Goal: Obtain resource: Obtain resource

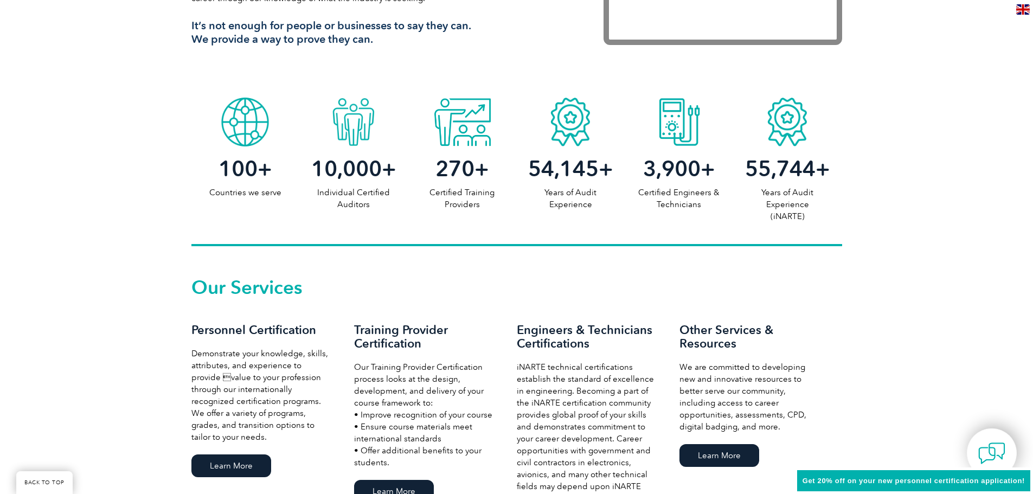
scroll to position [651, 0]
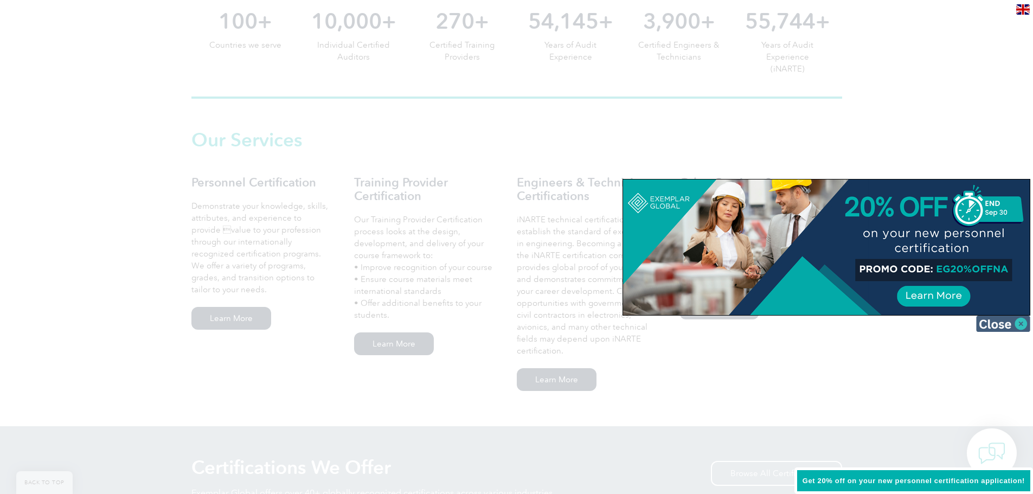
click at [1021, 321] on img at bounding box center [1003, 324] width 54 height 16
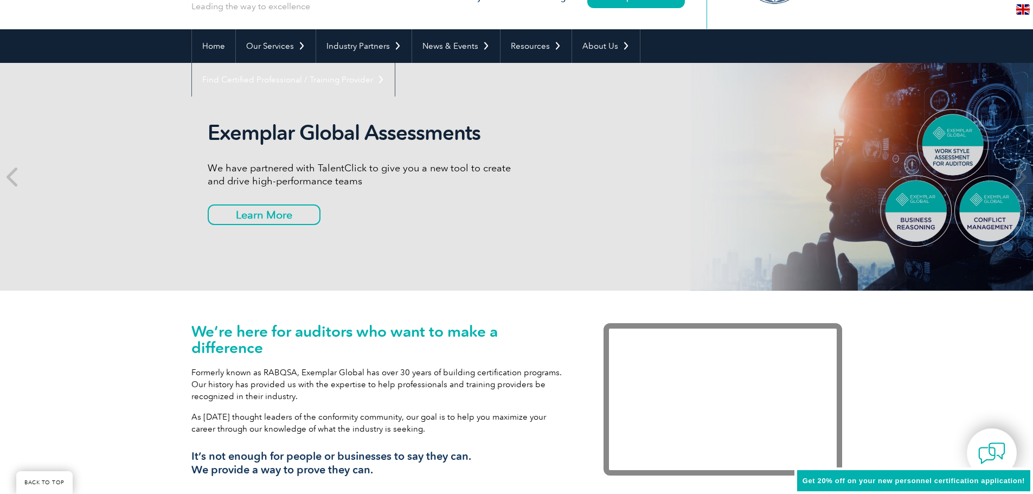
scroll to position [0, 0]
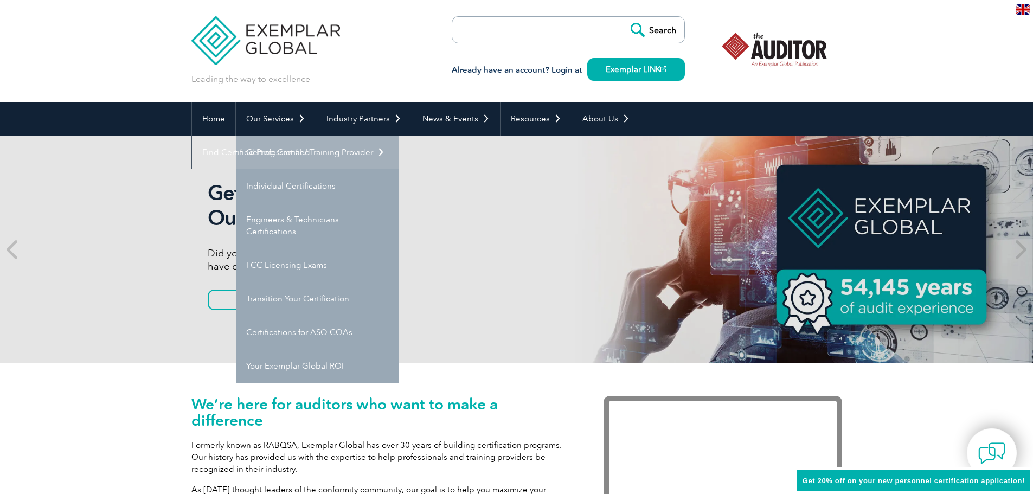
click at [301, 156] on link "Getting Certified" at bounding box center [317, 153] width 163 height 34
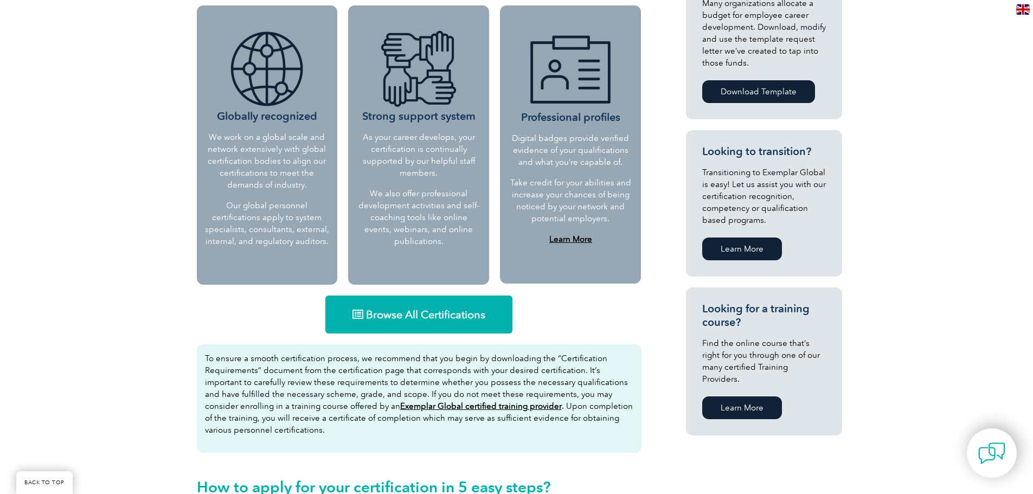
scroll to position [488, 0]
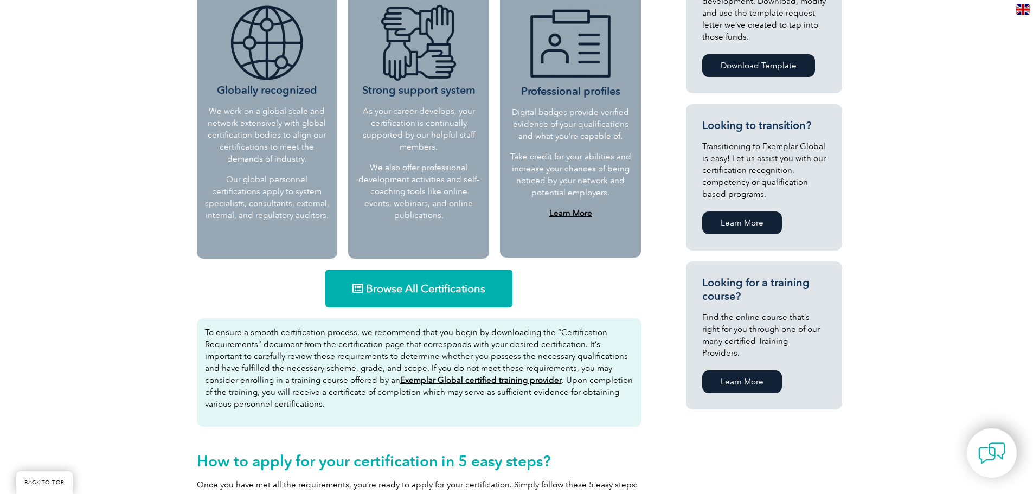
click at [431, 291] on span "Browse All Certifications" at bounding box center [425, 288] width 119 height 11
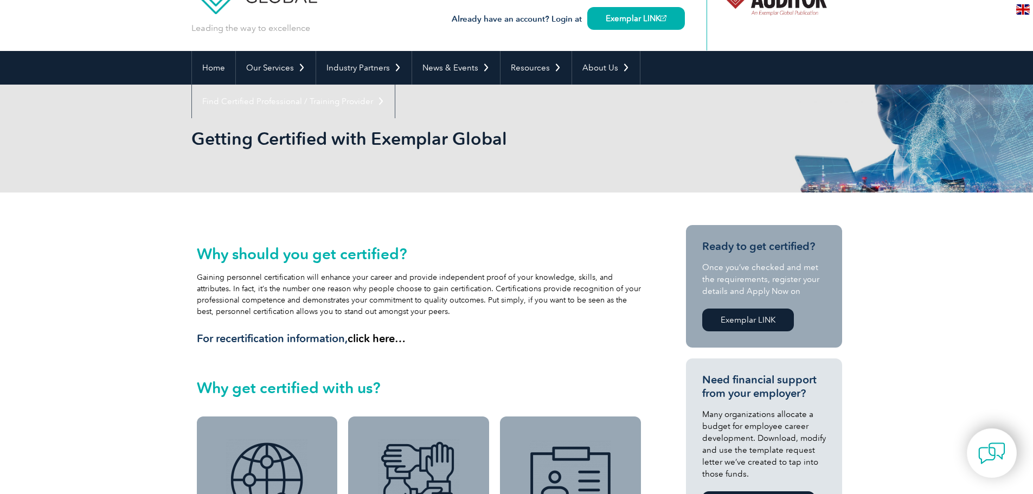
scroll to position [0, 0]
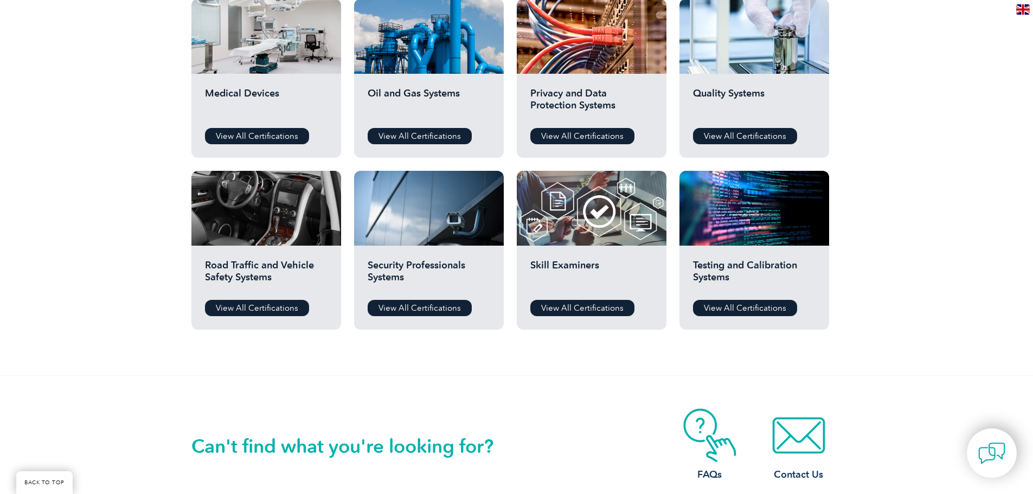
scroll to position [759, 0]
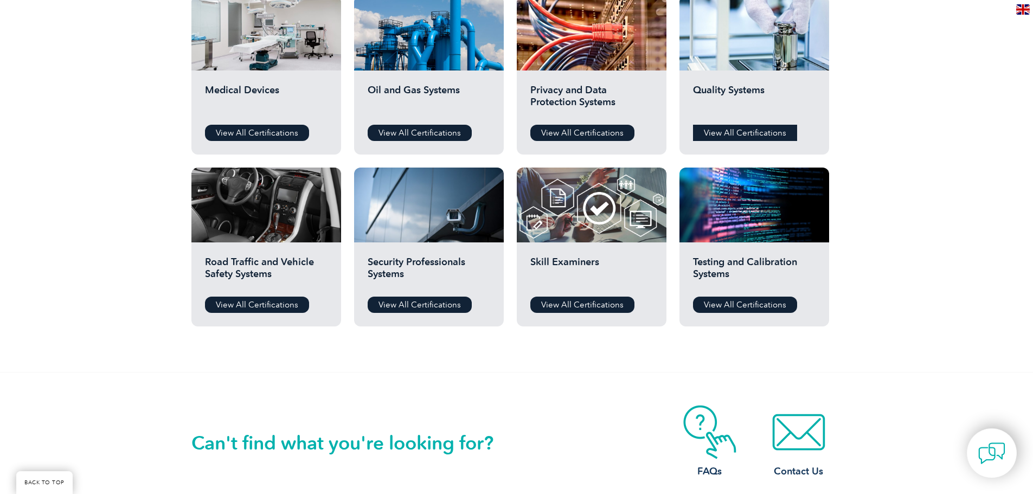
click at [746, 127] on link "View All Certifications" at bounding box center [745, 133] width 104 height 16
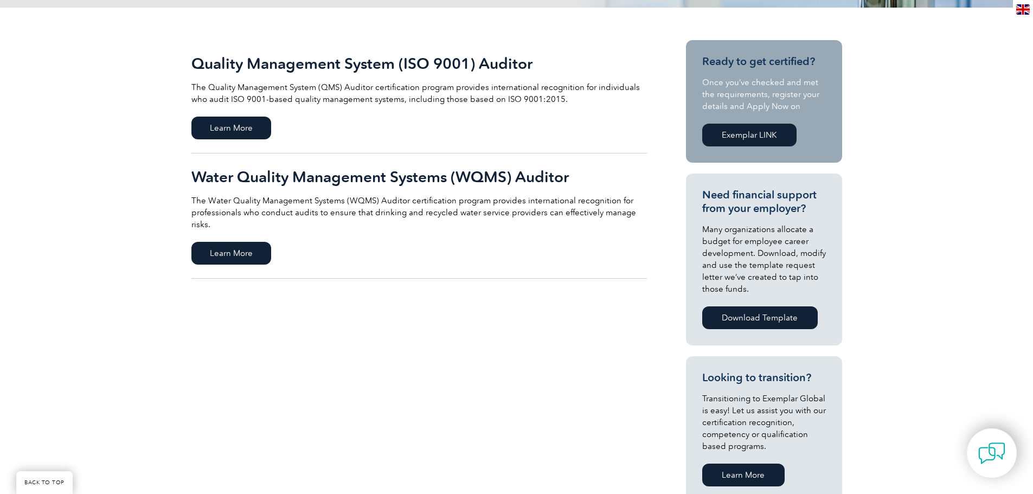
scroll to position [163, 0]
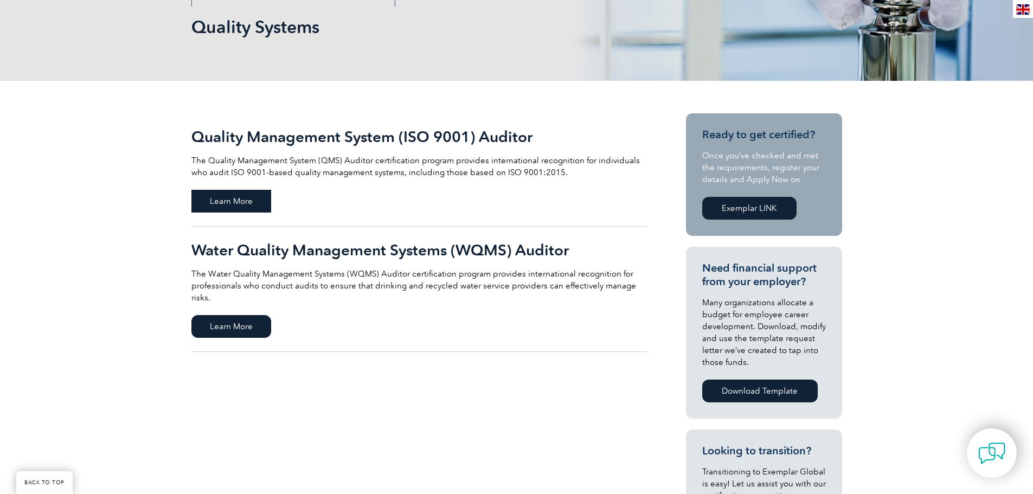
click at [247, 201] on span "Learn More" at bounding box center [231, 201] width 80 height 23
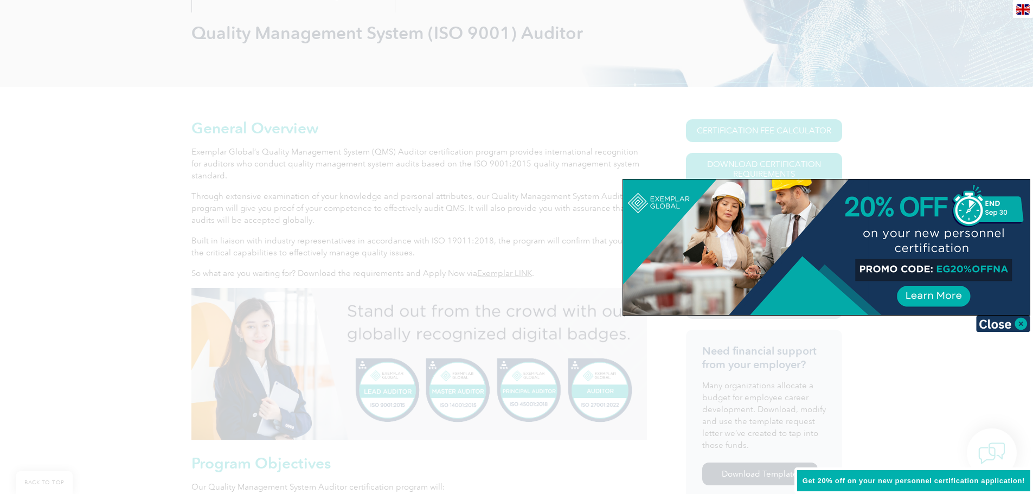
scroll to position [163, 0]
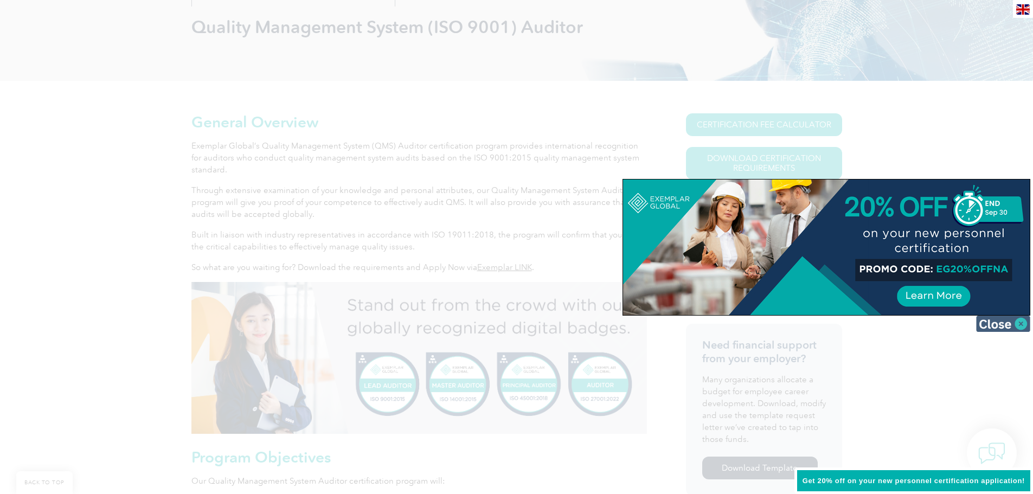
click at [1018, 325] on img at bounding box center [1003, 324] width 54 height 16
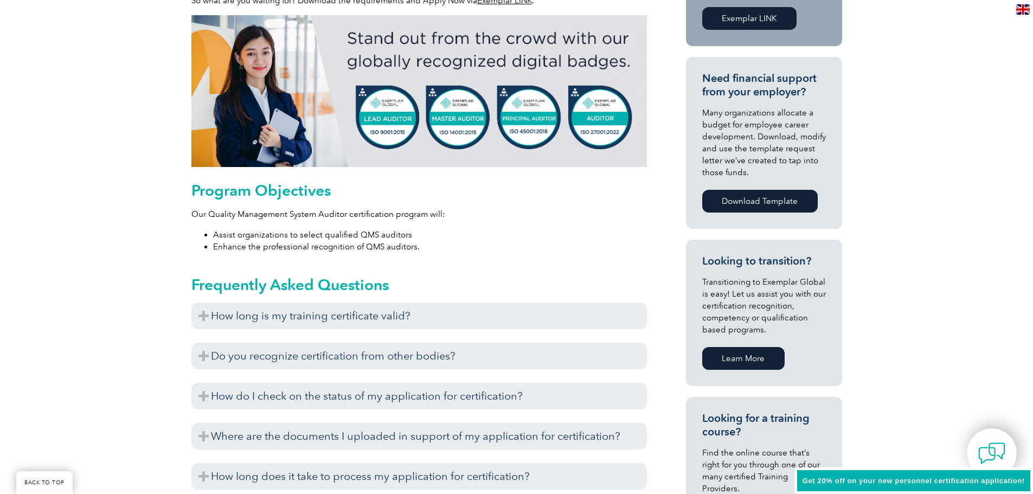
scroll to position [434, 0]
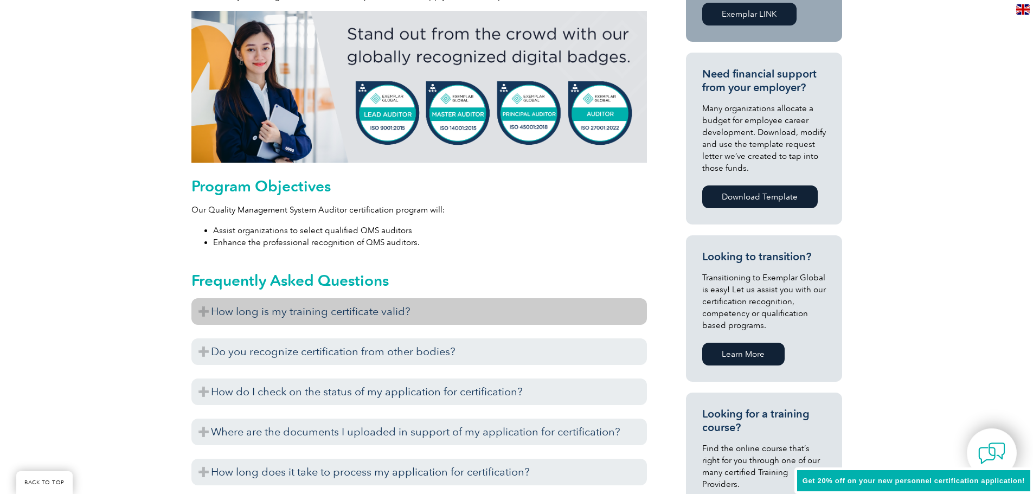
click at [298, 314] on h3 "How long is my training certificate valid?" at bounding box center [419, 311] width 456 height 27
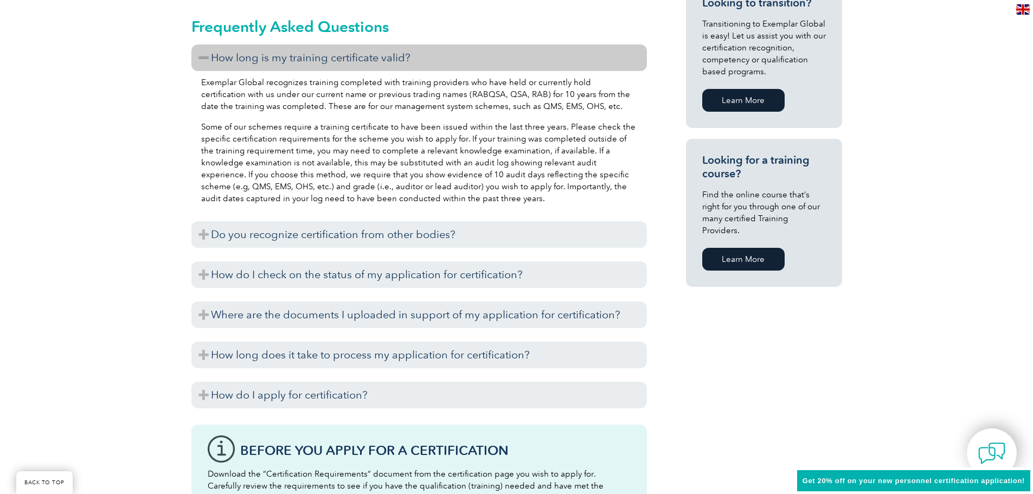
scroll to position [705, 0]
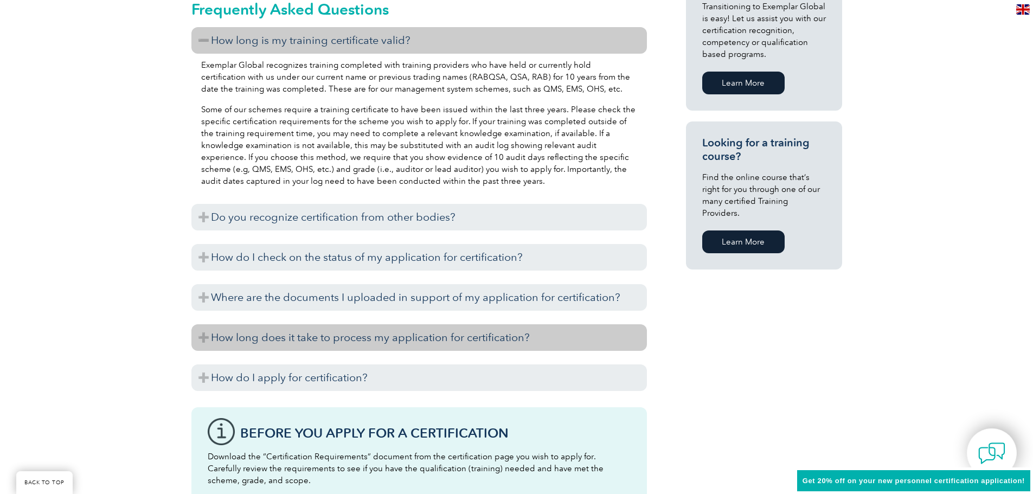
click at [299, 344] on h3 "How long does it take to process my application for certification?" at bounding box center [419, 337] width 456 height 27
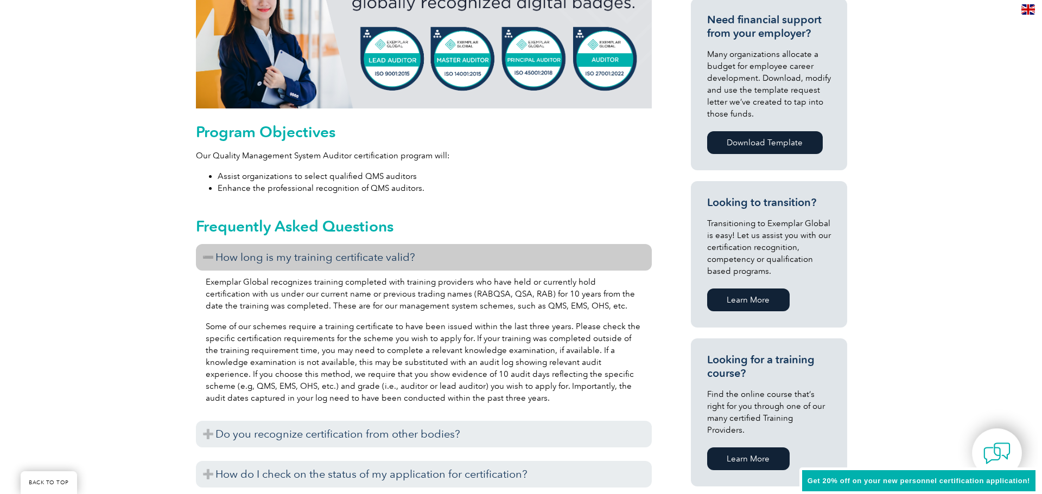
scroll to position [163, 0]
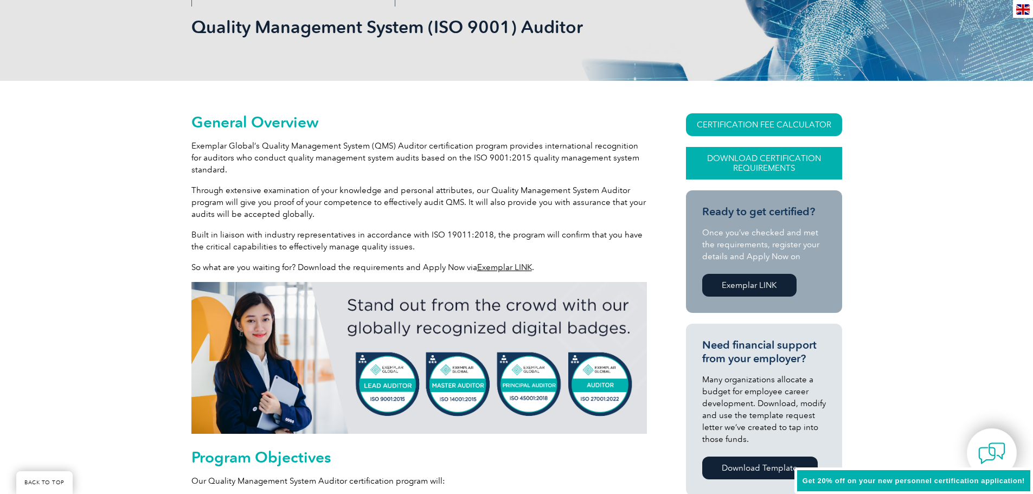
click at [736, 162] on link "Download Certification Requirements" at bounding box center [764, 163] width 156 height 33
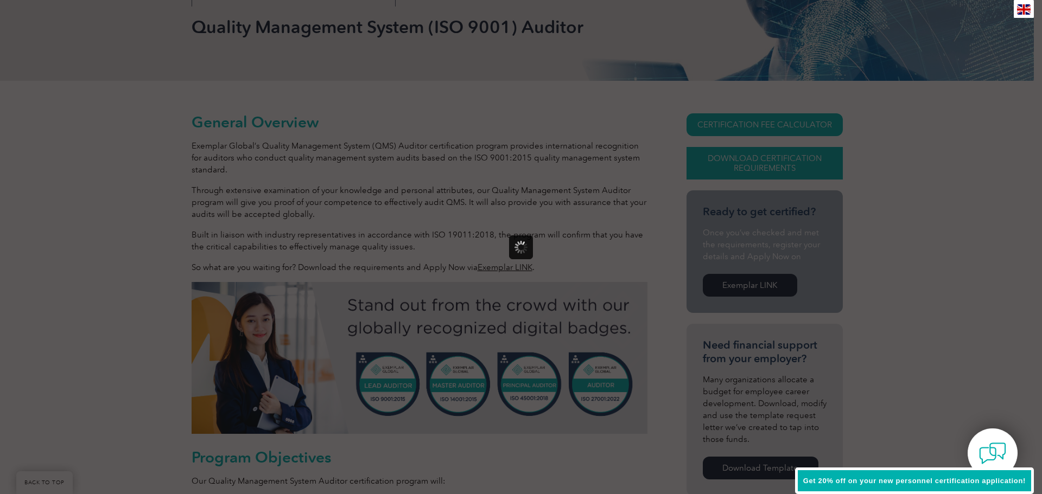
scroll to position [0, 0]
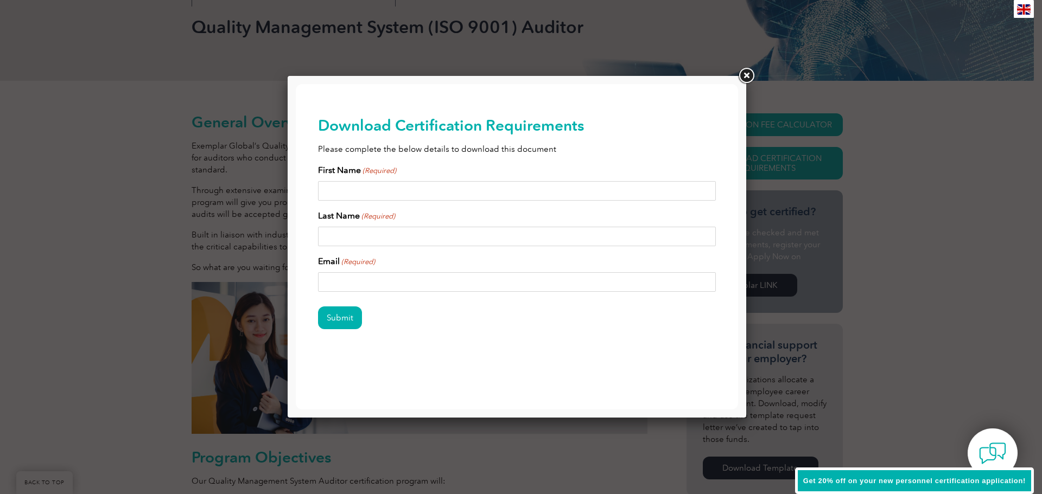
click at [368, 199] on input "First Name (Required)" at bounding box center [517, 191] width 398 height 20
type input "Deshondra"
type input "[PERSON_NAME]"
type input "[EMAIL_ADDRESS][DOMAIN_NAME]"
click at [348, 308] on input "Submit" at bounding box center [340, 317] width 44 height 23
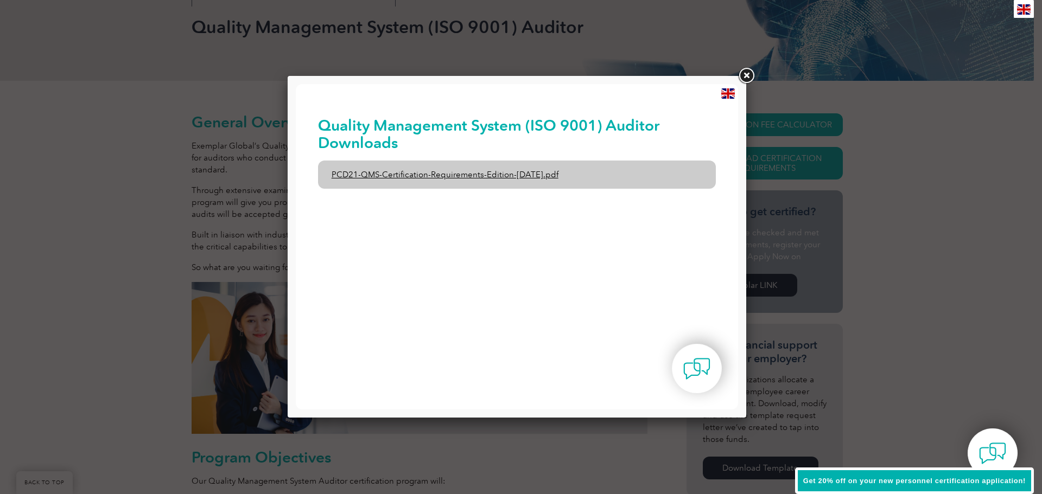
click at [469, 171] on link "PCD21-QMS-Certification-Requirements-Edition-[DATE].pdf" at bounding box center [517, 175] width 398 height 28
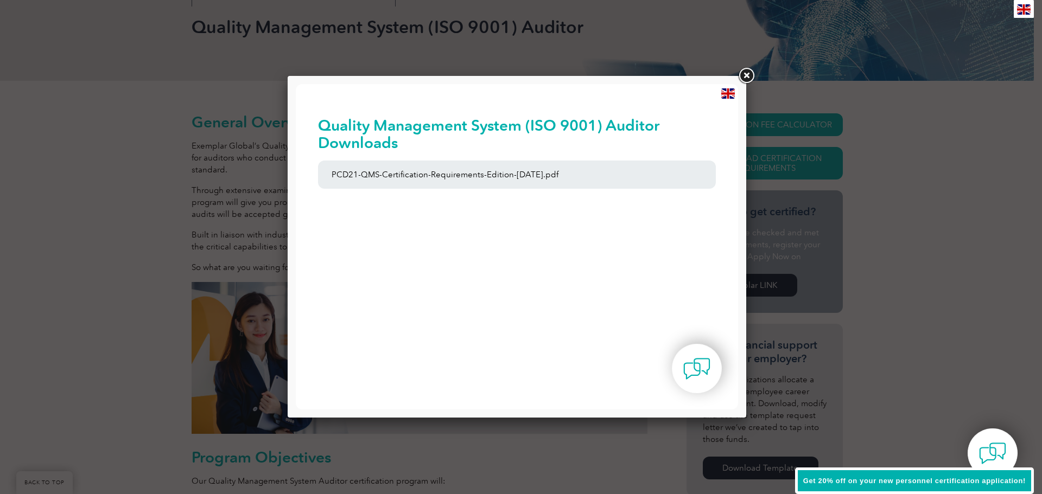
click at [745, 78] on link at bounding box center [746, 76] width 20 height 20
